Goal: Find specific page/section: Find specific page/section

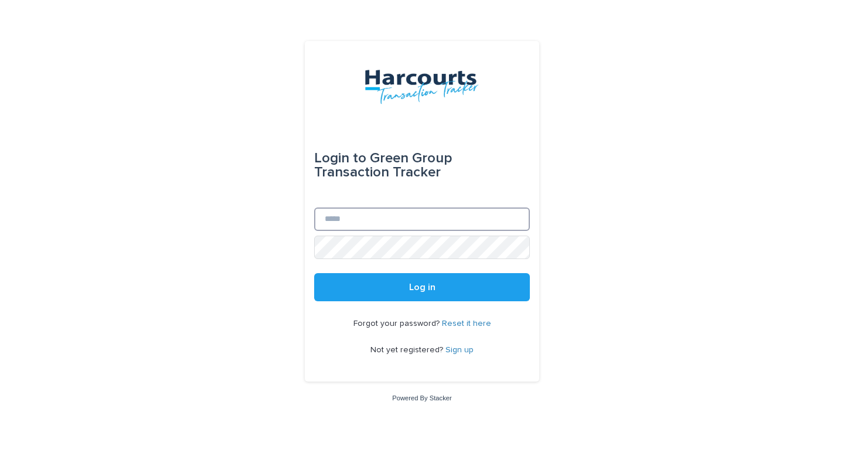
click at [431, 219] on input "Email" at bounding box center [422, 218] width 216 height 23
type input "**********"
click at [314, 273] on button "Log in" at bounding box center [422, 287] width 216 height 28
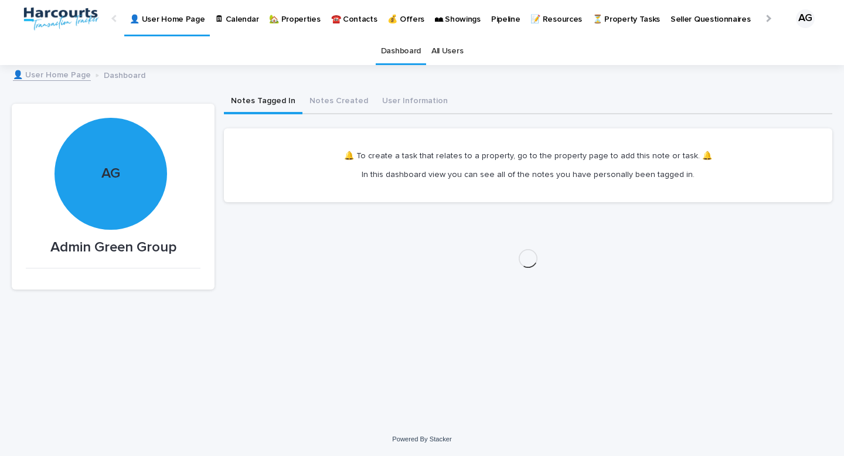
click at [279, 19] on p "🏡 Properties" at bounding box center [294, 12] width 51 height 25
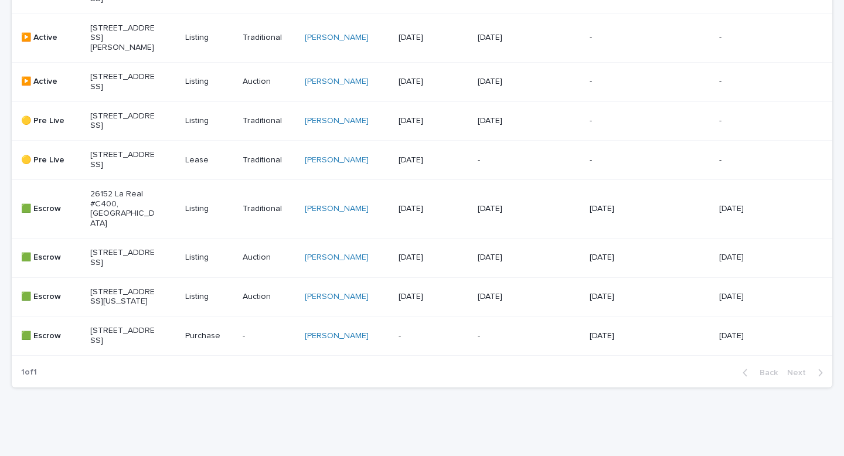
scroll to position [318, 0]
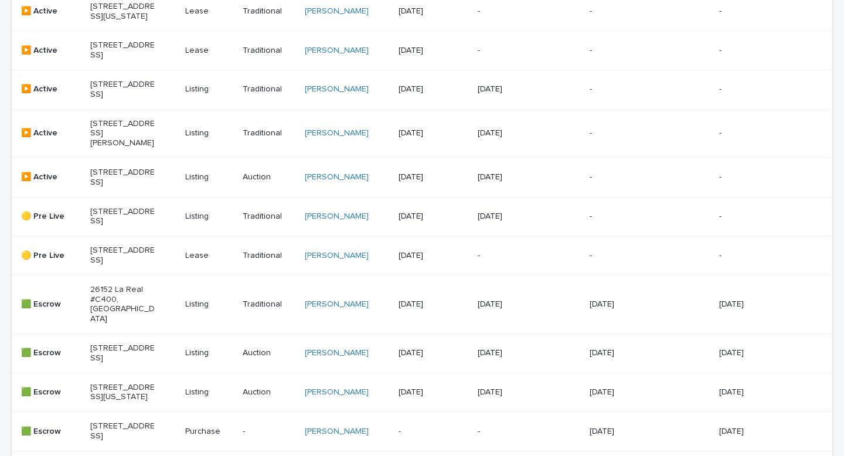
click at [118, 188] on p "451 S. Wishing Well Ln., Anaheim Hills, CA 92807" at bounding box center [122, 178] width 65 height 20
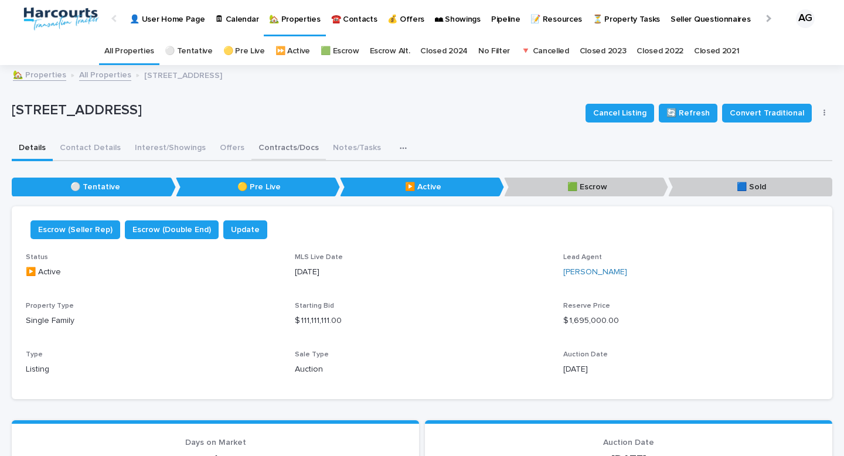
click at [258, 146] on button "Contracts/Docs" at bounding box center [288, 149] width 74 height 25
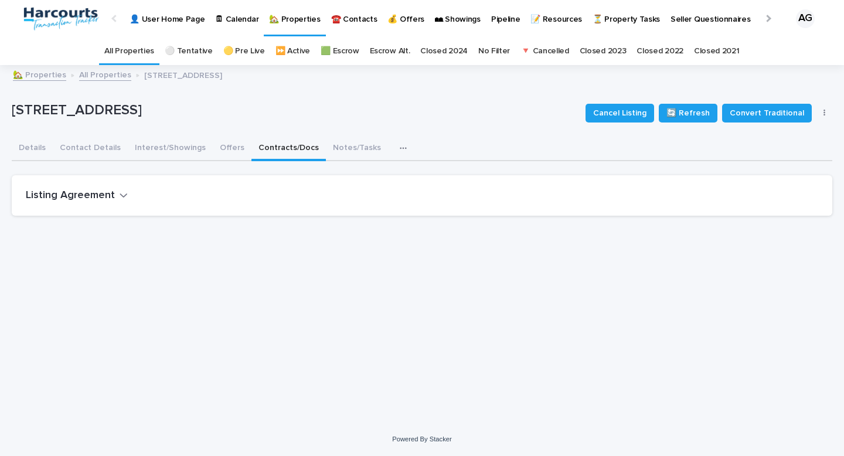
scroll to position [9, 0]
click at [103, 189] on h2 "Listing Agreement" at bounding box center [70, 195] width 89 height 13
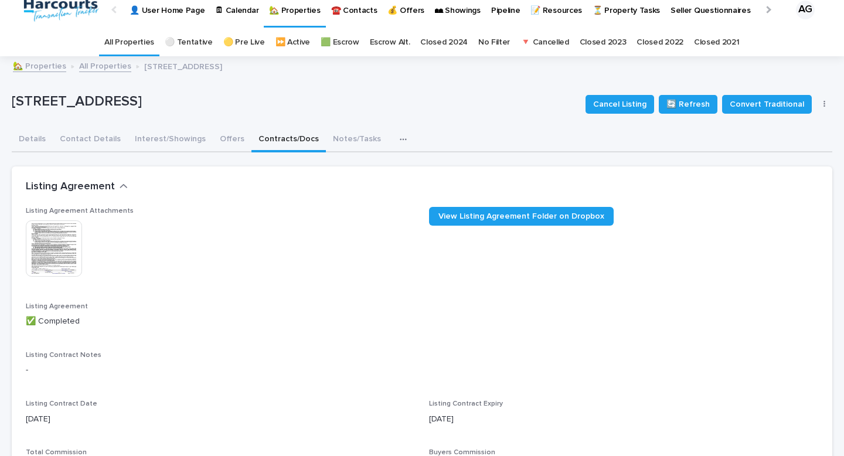
click at [59, 249] on img at bounding box center [54, 248] width 56 height 56
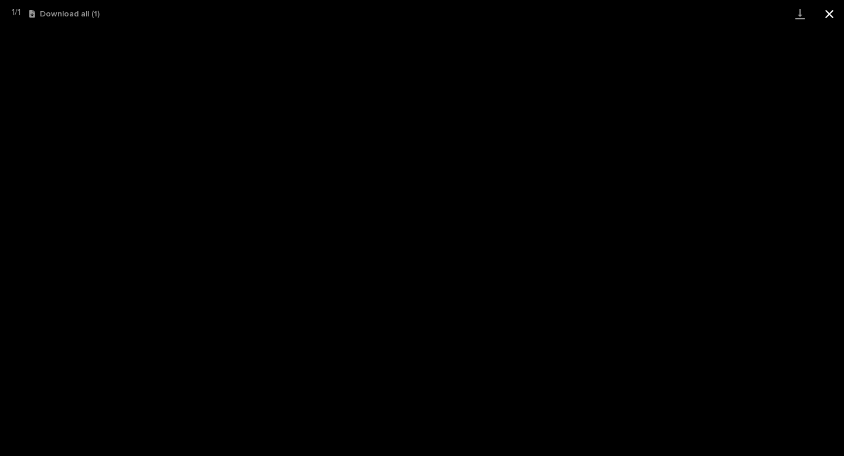
click at [826, 22] on button "Close gallery" at bounding box center [829, 14] width 29 height 28
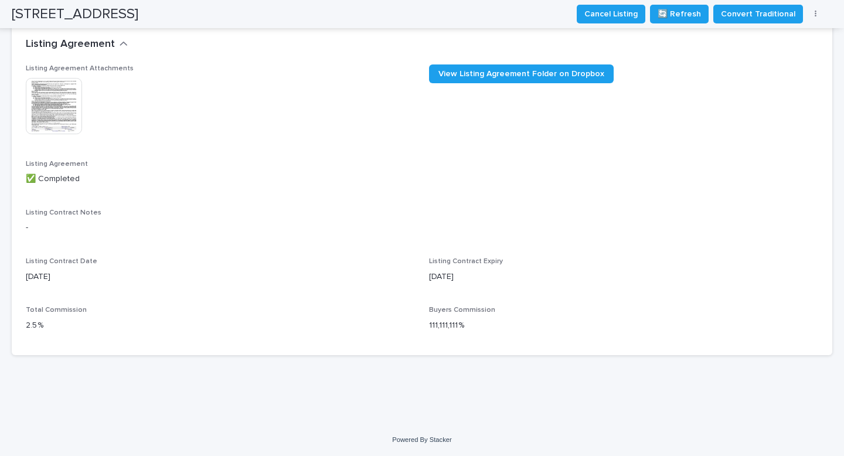
scroll to position [0, 0]
